Goal: Find specific page/section: Find specific page/section

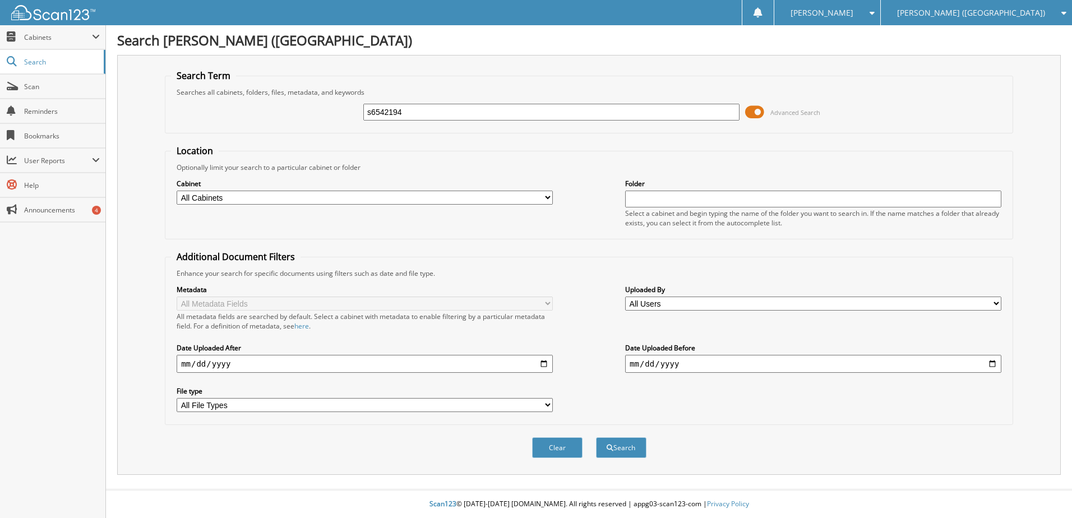
type input "s6542194"
click at [596, 437] on button "Search" at bounding box center [621, 447] width 50 height 21
click at [610, 447] on span "submit" at bounding box center [610, 448] width 7 height 7
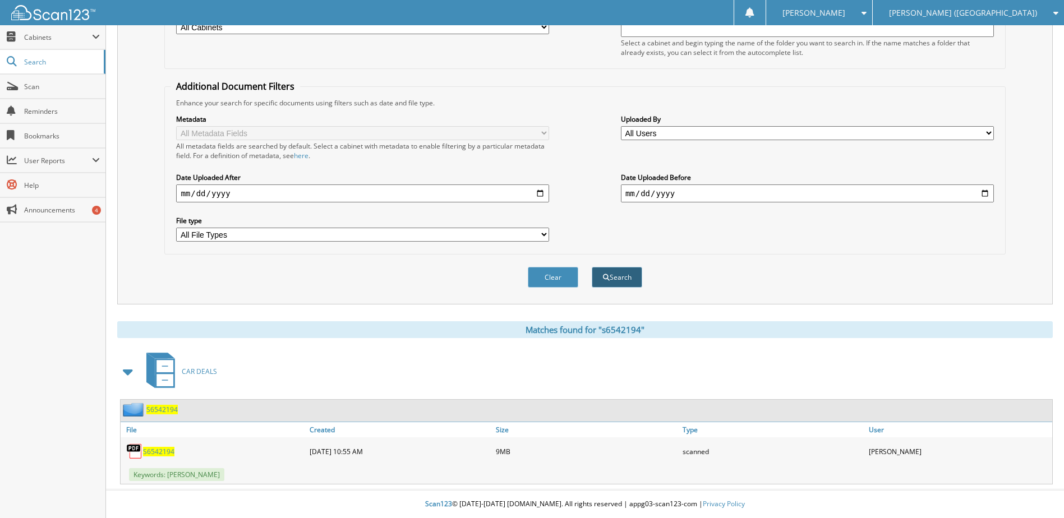
scroll to position [171, 0]
click at [164, 453] on span "S6542194" at bounding box center [158, 452] width 31 height 10
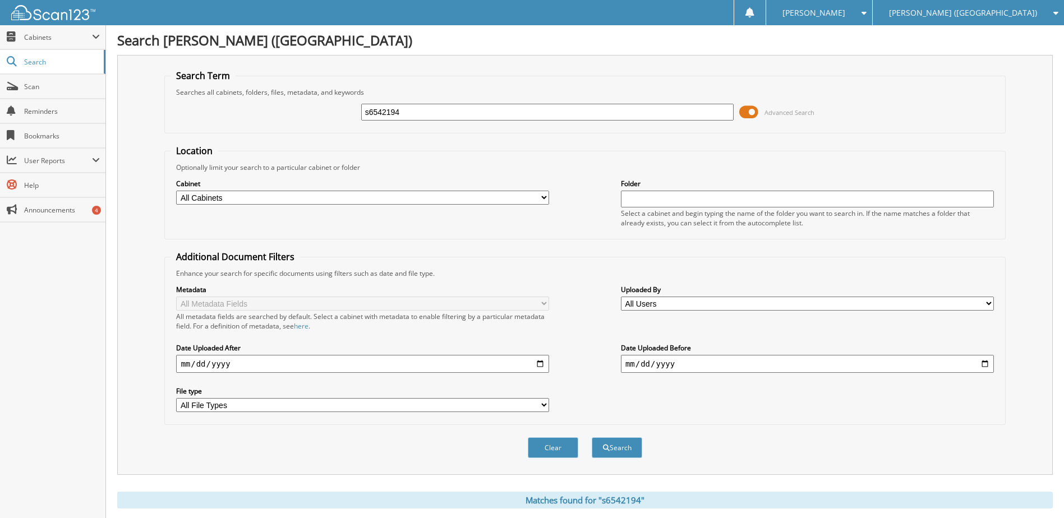
click at [381, 114] on input "s6542194" at bounding box center [547, 112] width 373 height 17
type input "t6577037"
click at [592, 437] on button "Search" at bounding box center [617, 447] width 50 height 21
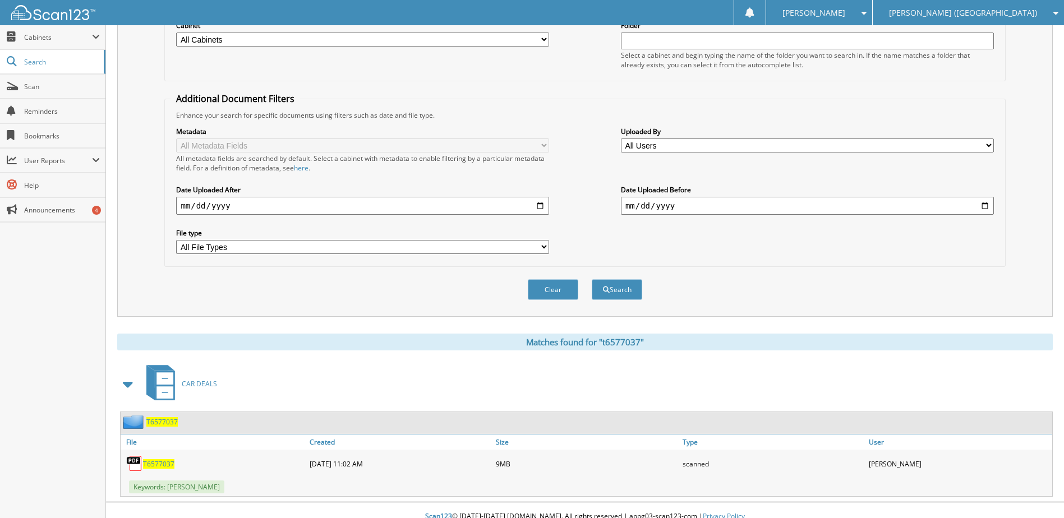
scroll to position [168, 0]
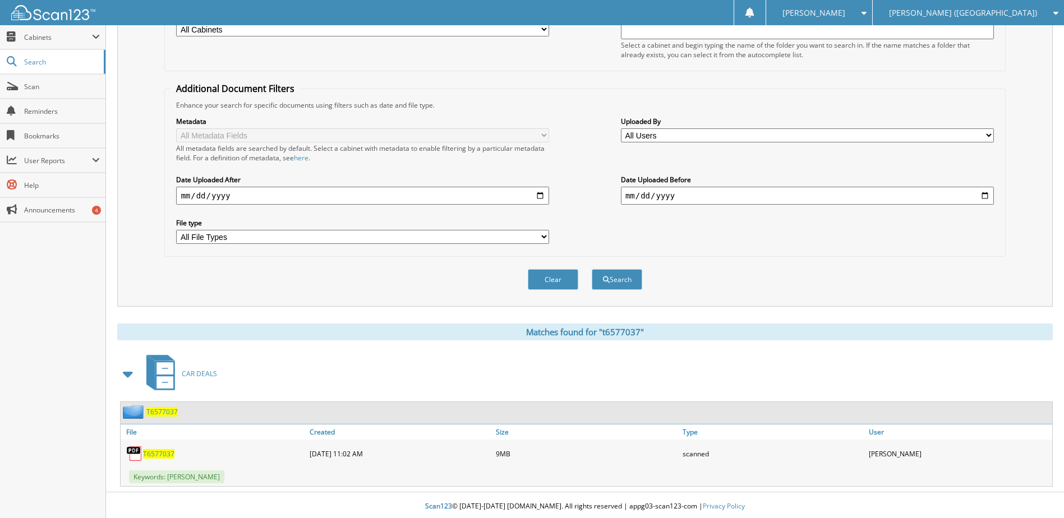
click at [158, 456] on span "T6577037" at bounding box center [158, 454] width 31 height 10
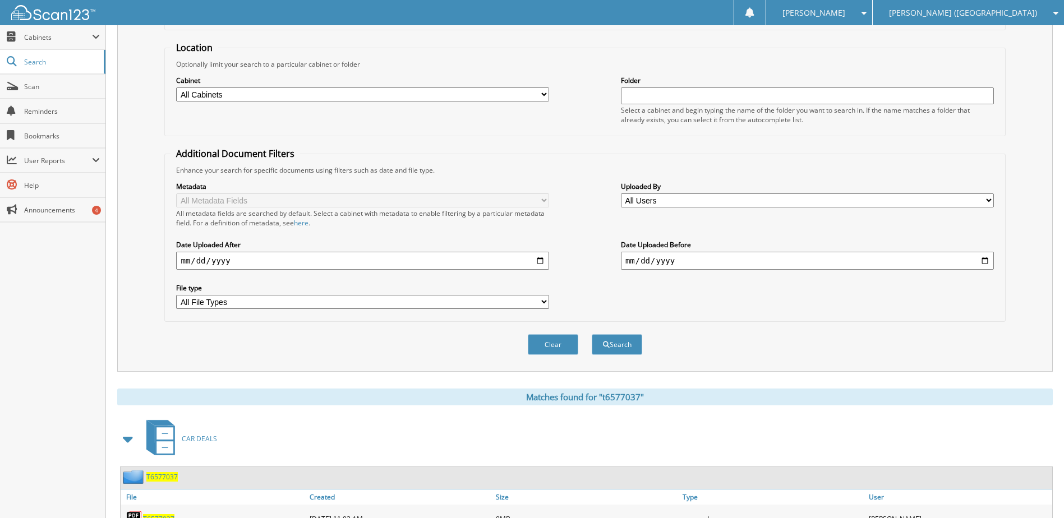
scroll to position [0, 0]
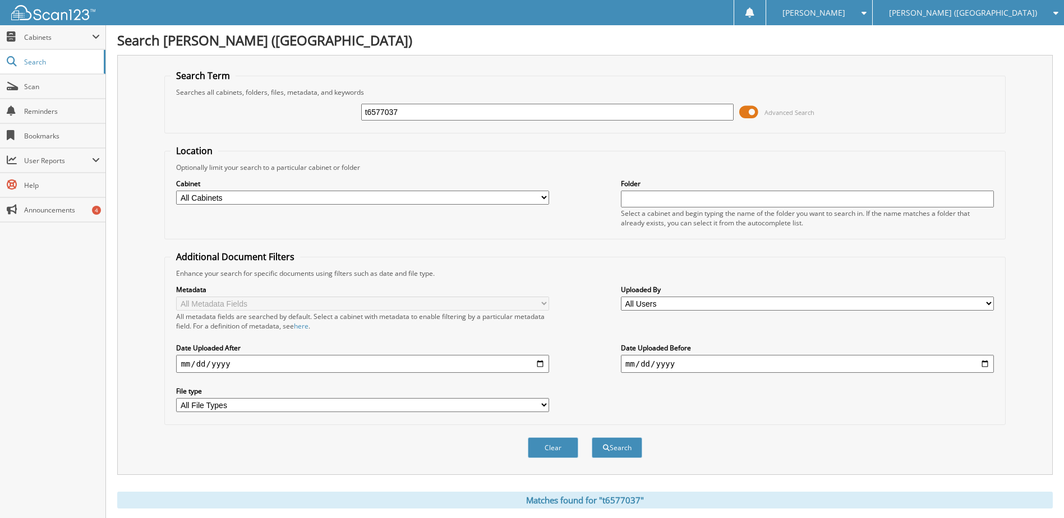
click at [386, 119] on input "t6577037" at bounding box center [547, 112] width 373 height 17
type input "s7274905"
click at [592, 437] on button "Search" at bounding box center [617, 447] width 50 height 21
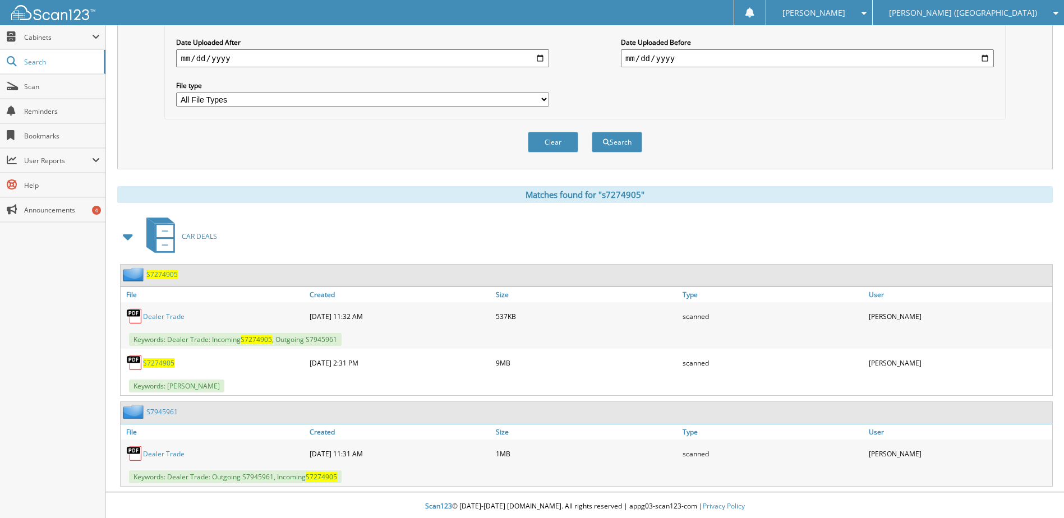
scroll to position [308, 0]
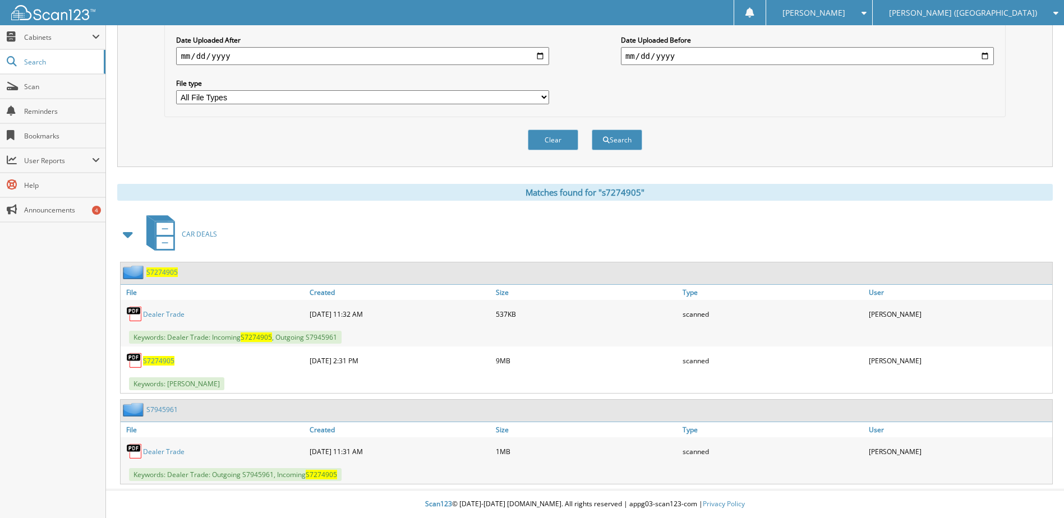
click at [153, 362] on span "S7274905" at bounding box center [158, 361] width 31 height 10
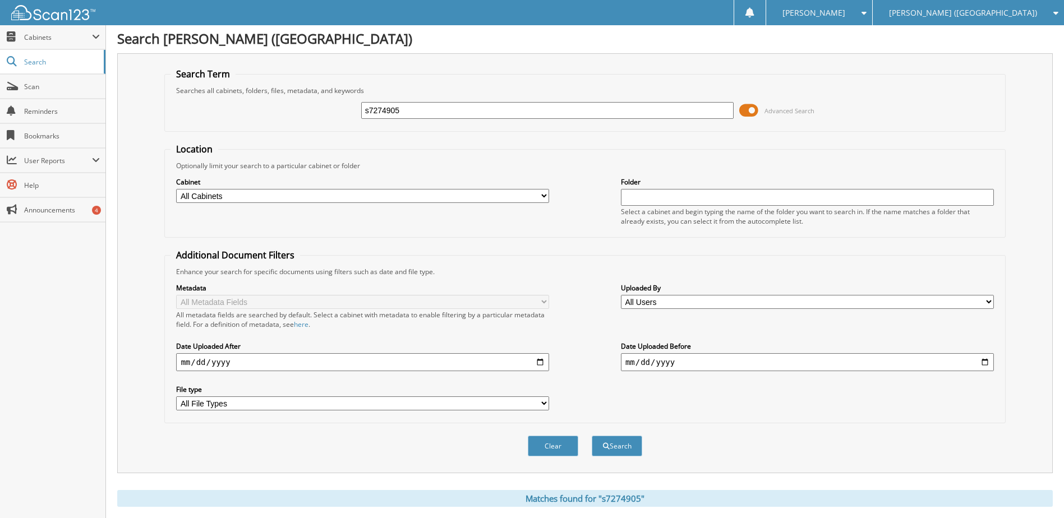
scroll to position [0, 0]
click at [389, 114] on input "s7274905" at bounding box center [547, 112] width 373 height 17
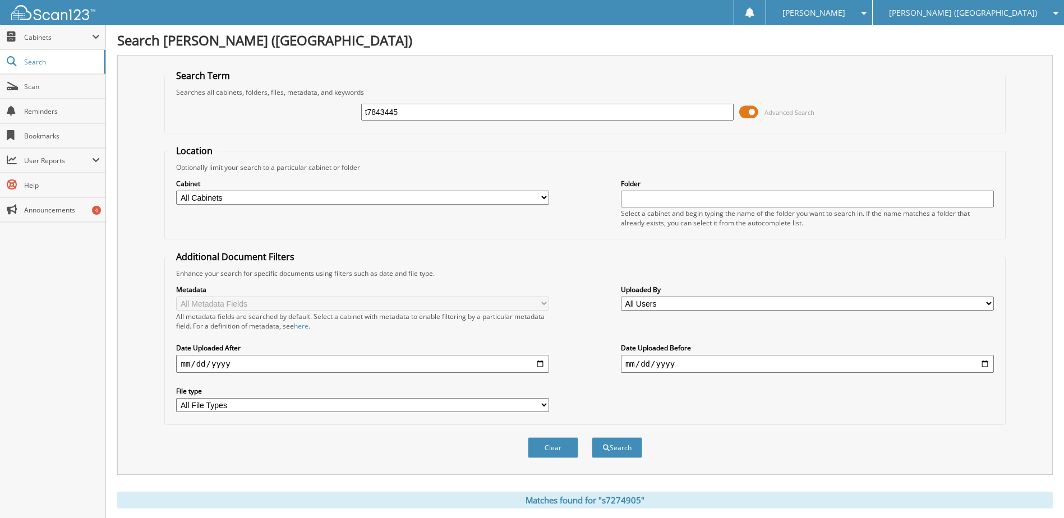
type input "t7843445"
click at [592, 437] on button "Search" at bounding box center [617, 447] width 50 height 21
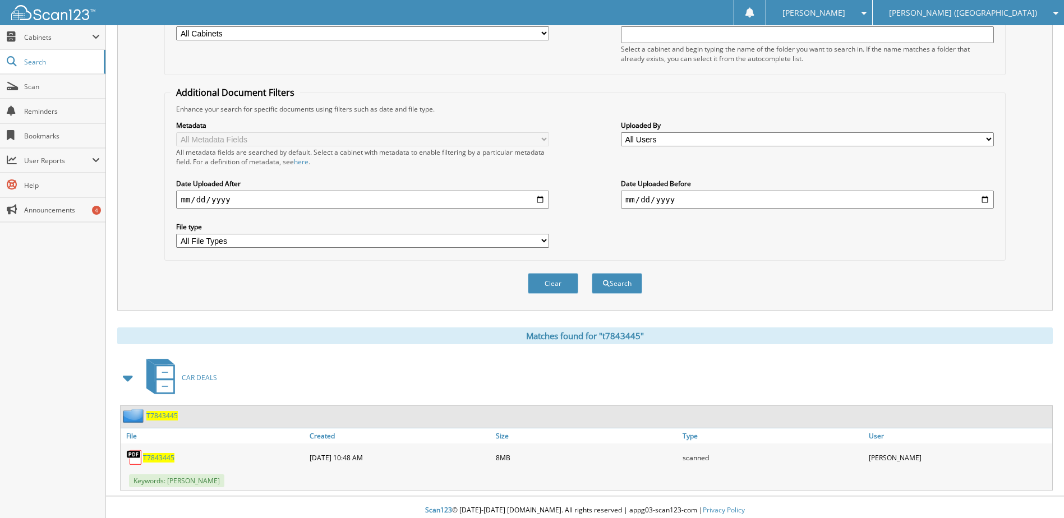
scroll to position [168, 0]
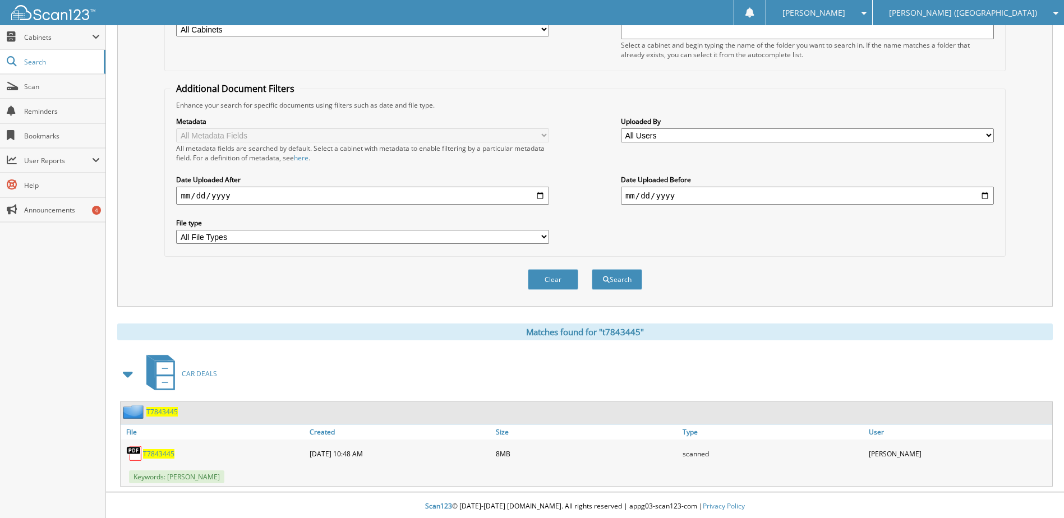
click at [161, 453] on span "T7843445" at bounding box center [158, 454] width 31 height 10
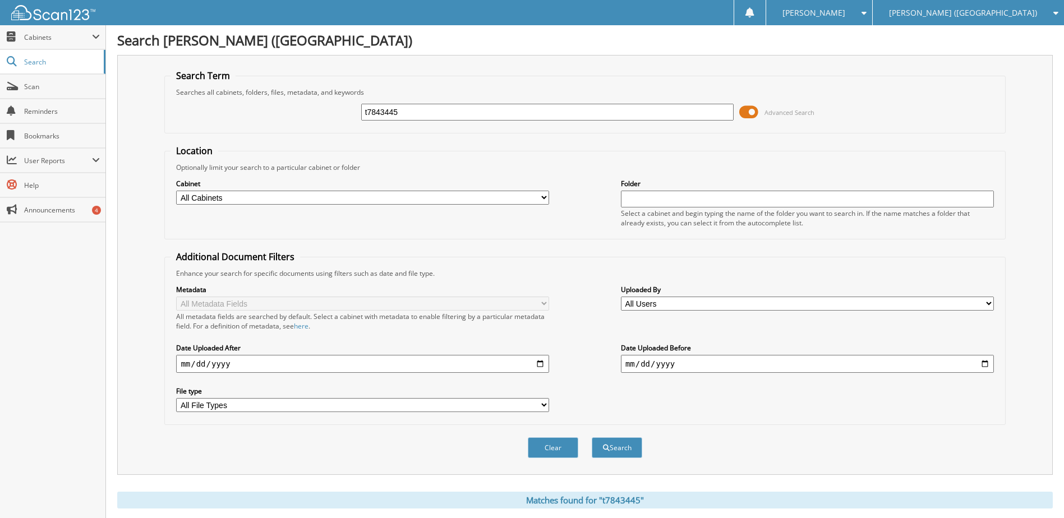
click at [402, 114] on input "t7843445" at bounding box center [547, 112] width 373 height 17
type input "sg400920"
click at [592, 437] on button "Search" at bounding box center [617, 447] width 50 height 21
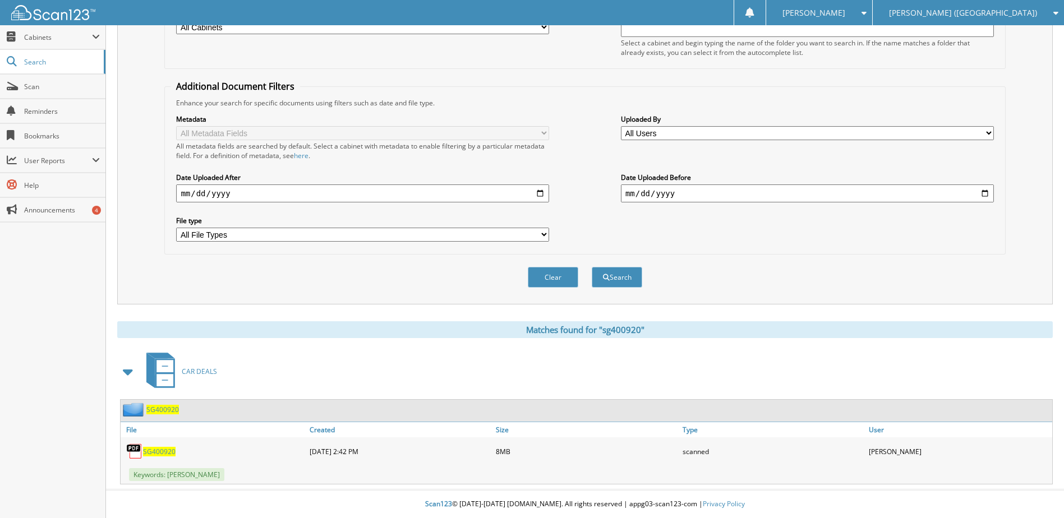
scroll to position [171, 0]
click at [159, 449] on span "SG400920" at bounding box center [159, 452] width 33 height 10
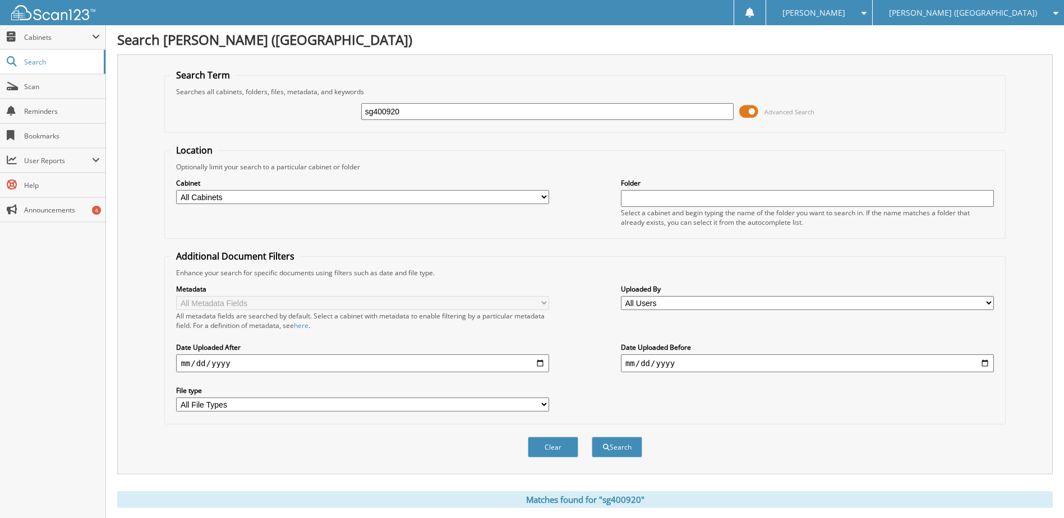
scroll to position [0, 0]
click at [388, 112] on input "sg400920" at bounding box center [547, 112] width 373 height 17
type input "sg327356"
click at [592, 437] on button "Search" at bounding box center [617, 447] width 50 height 21
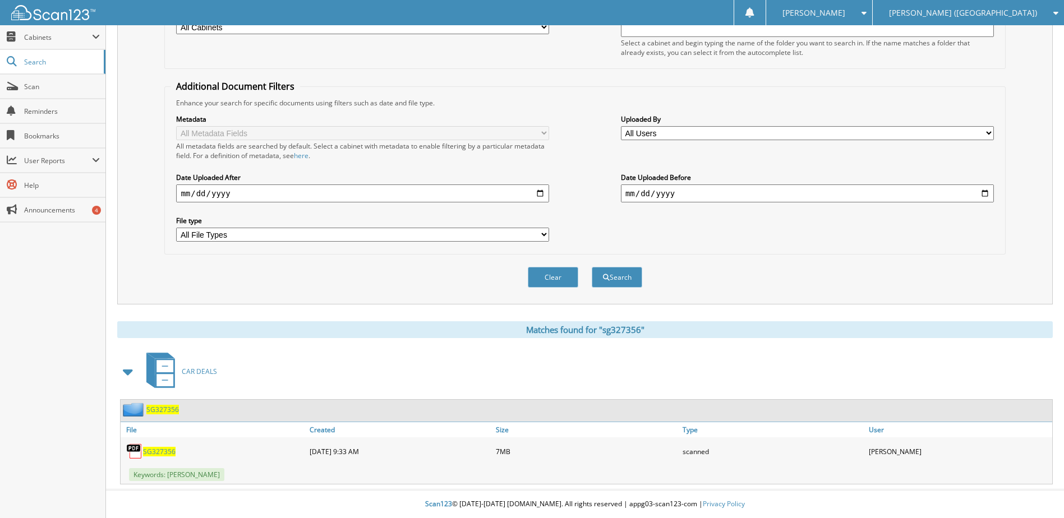
scroll to position [171, 0]
click at [155, 451] on span "SG327356" at bounding box center [159, 452] width 33 height 10
click at [33, 91] on link "Scan" at bounding box center [52, 87] width 105 height 24
